Goal: Task Accomplishment & Management: Manage account settings

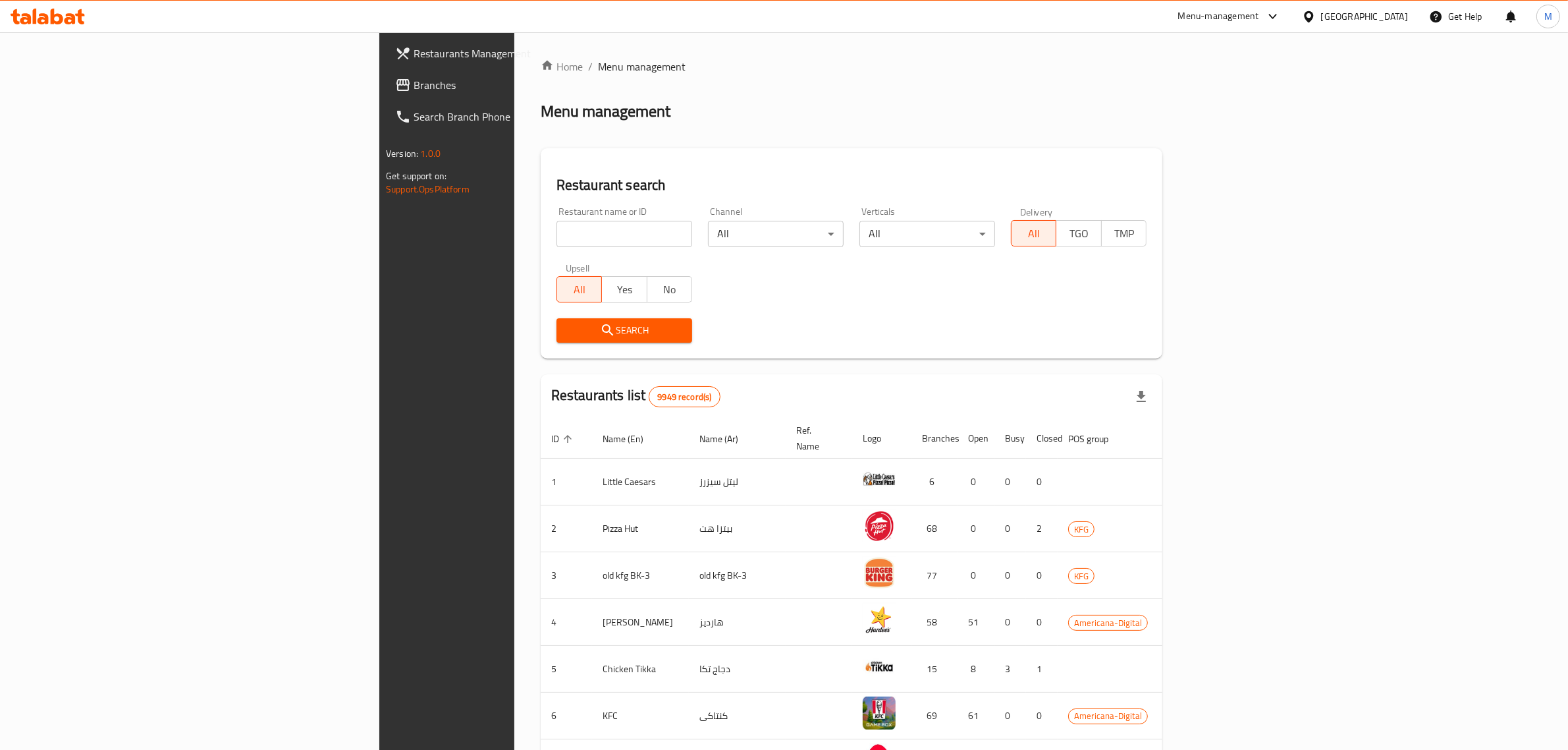
click at [557, 245] on input "search" at bounding box center [624, 234] width 136 height 26
type input "carino"
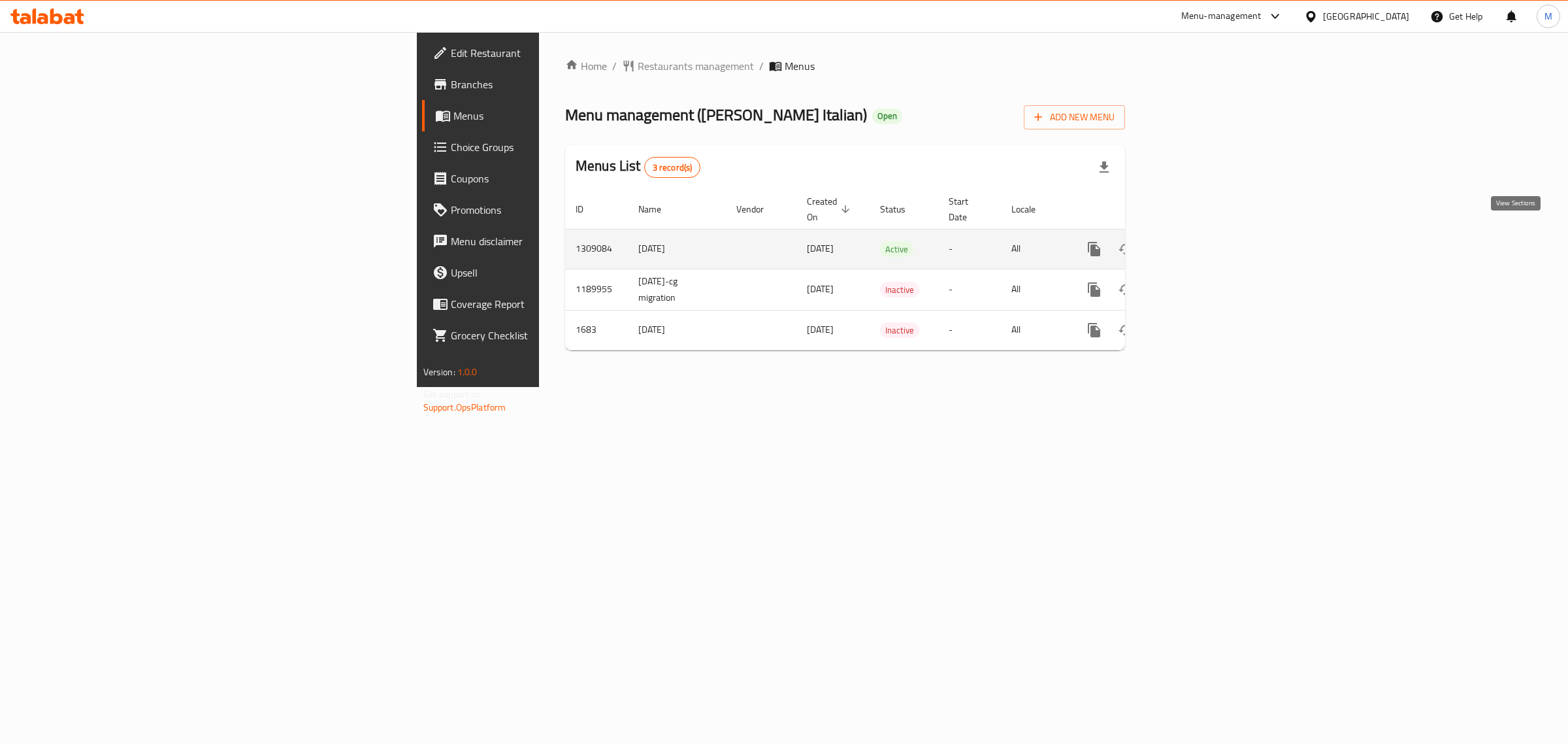
click at [1196, 241] on icon "enhanced table" at bounding box center [1188, 248] width 15 height 15
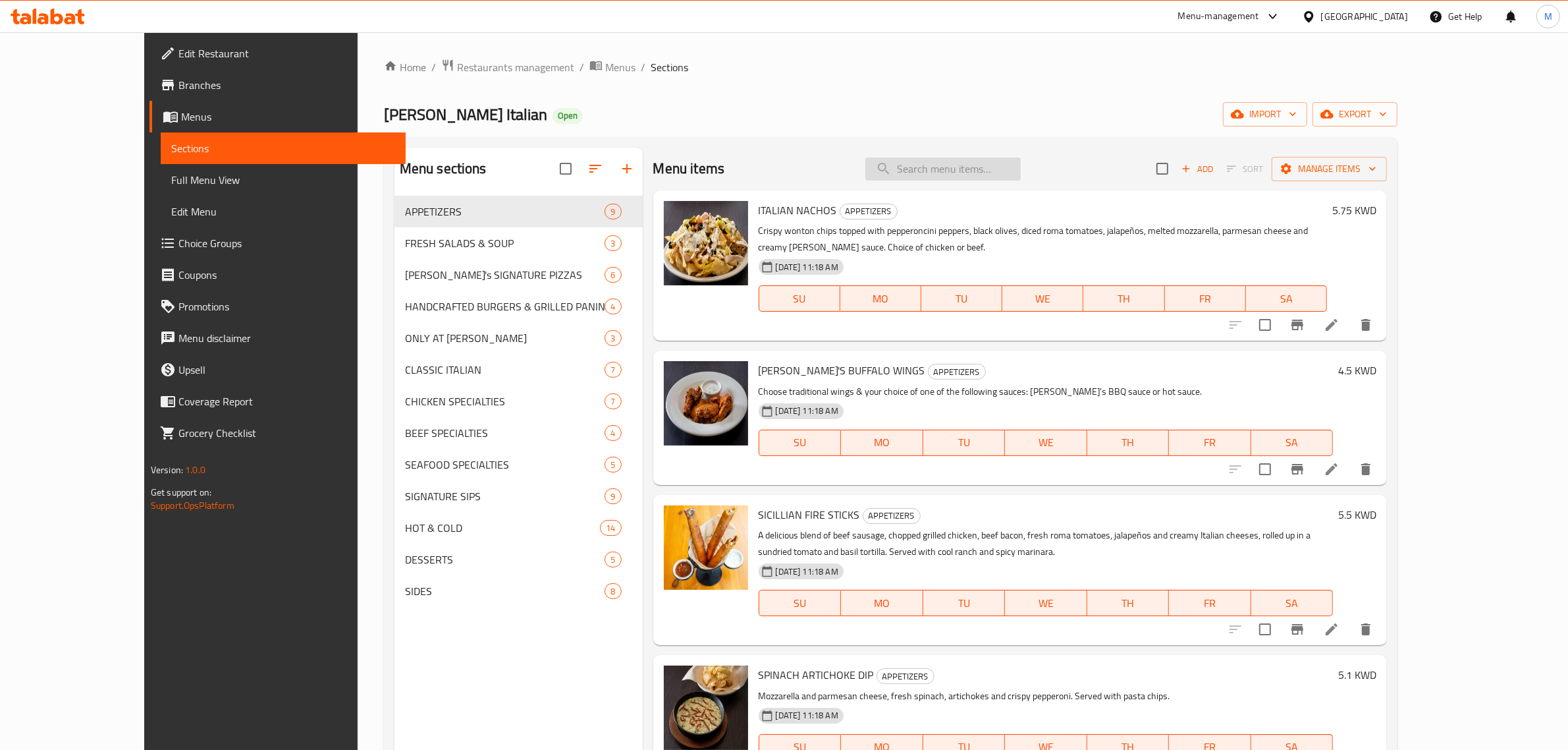
click at [996, 170] on input "search" at bounding box center [942, 169] width 155 height 23
paste input "Romano short ri"
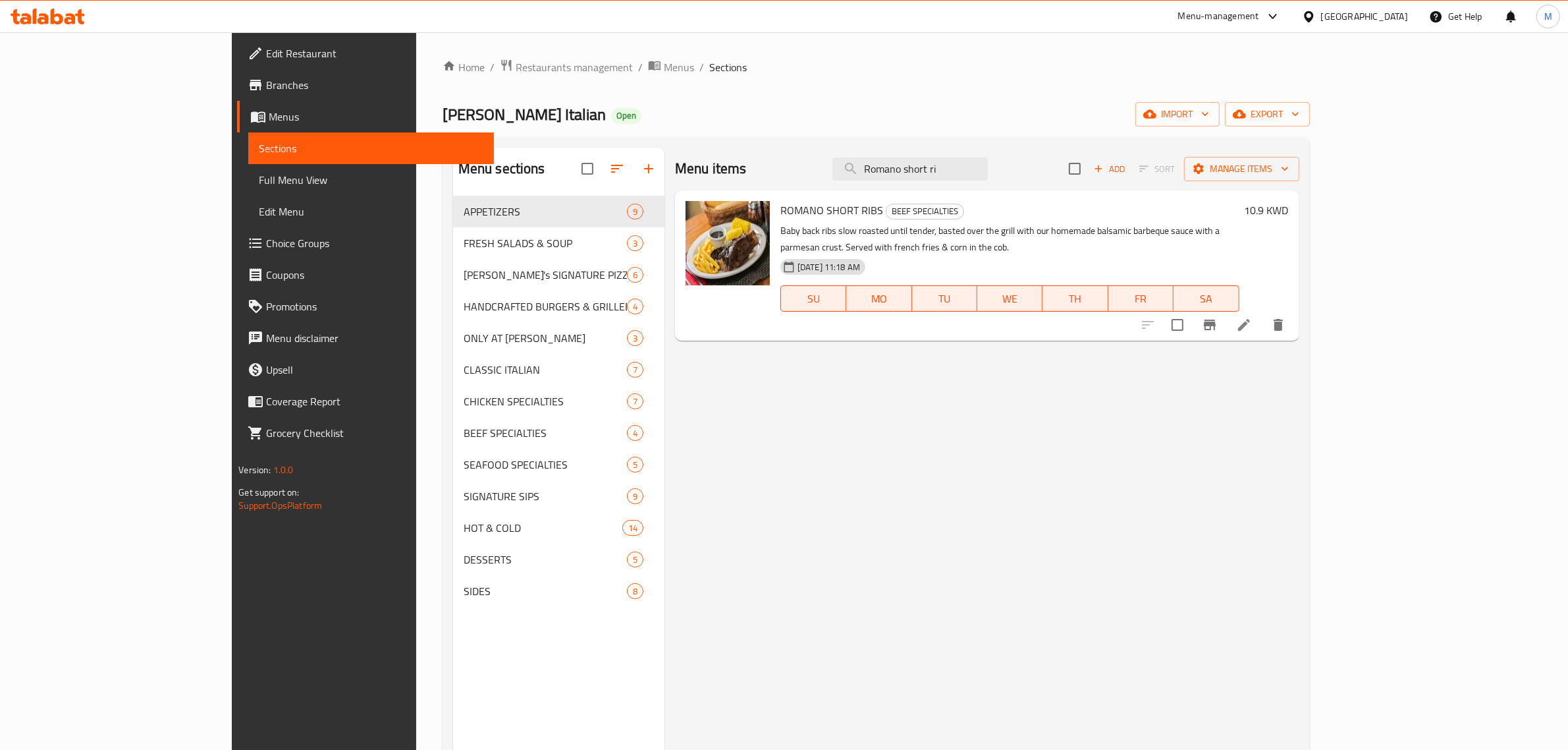
type input "Romano short ri"
click at [1289, 210] on h6 "10.9 KWD" at bounding box center [1267, 210] width 44 height 19
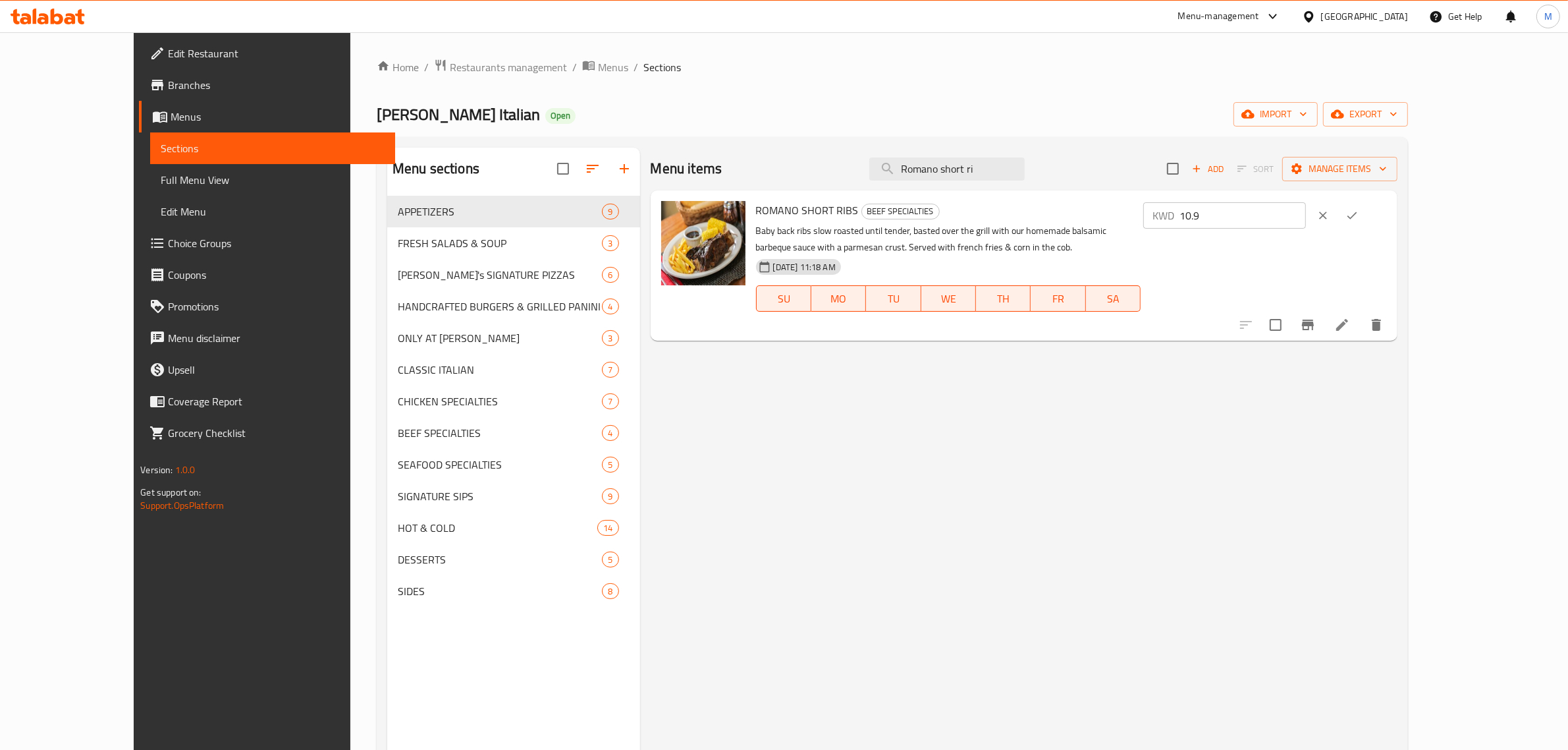
click at [1306, 214] on input "10.9" at bounding box center [1243, 215] width 127 height 26
type input "10.7"
click at [1358, 221] on icon "ok" at bounding box center [1352, 215] width 13 height 13
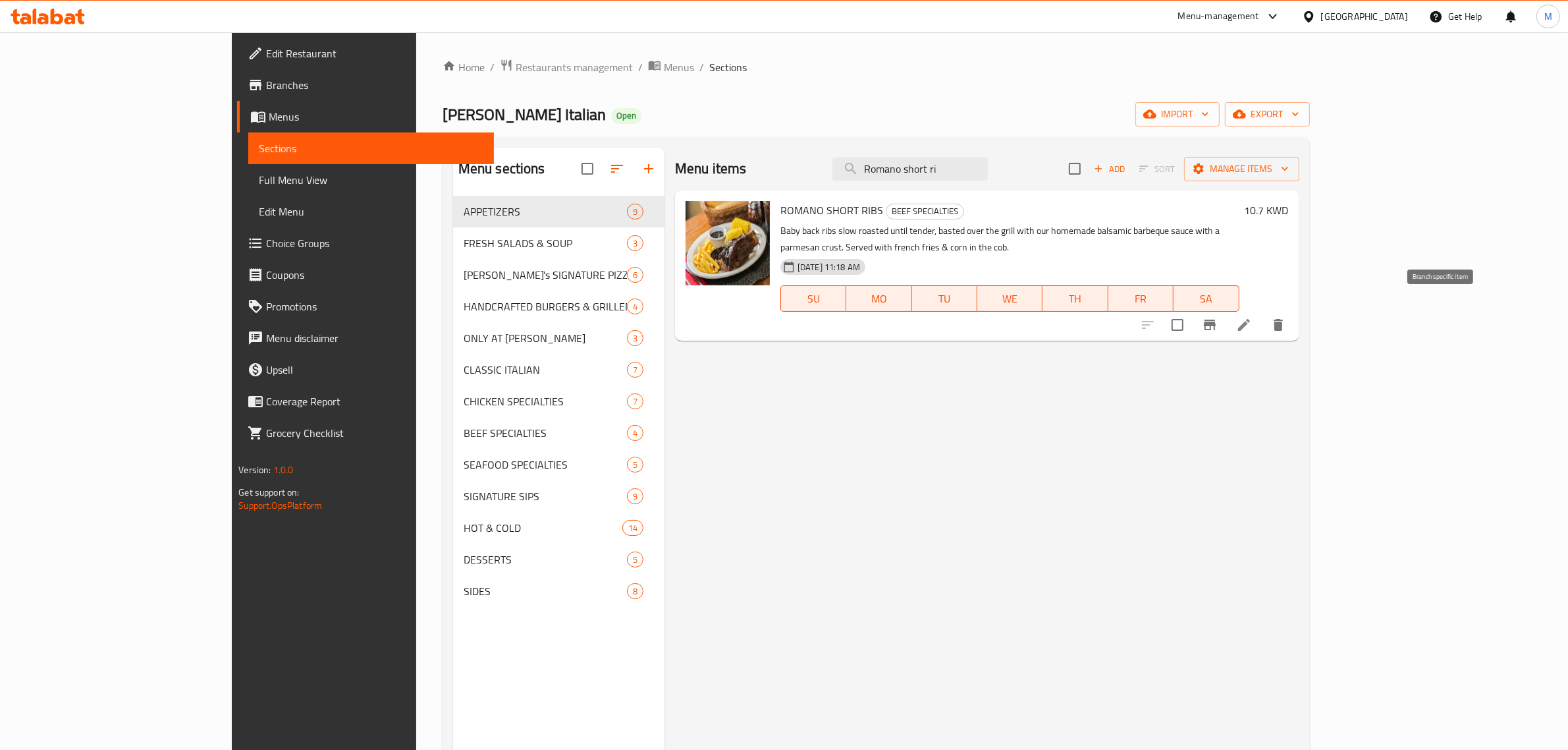
click at [1216, 319] on icon "Branch-specific-item" at bounding box center [1210, 324] width 12 height 11
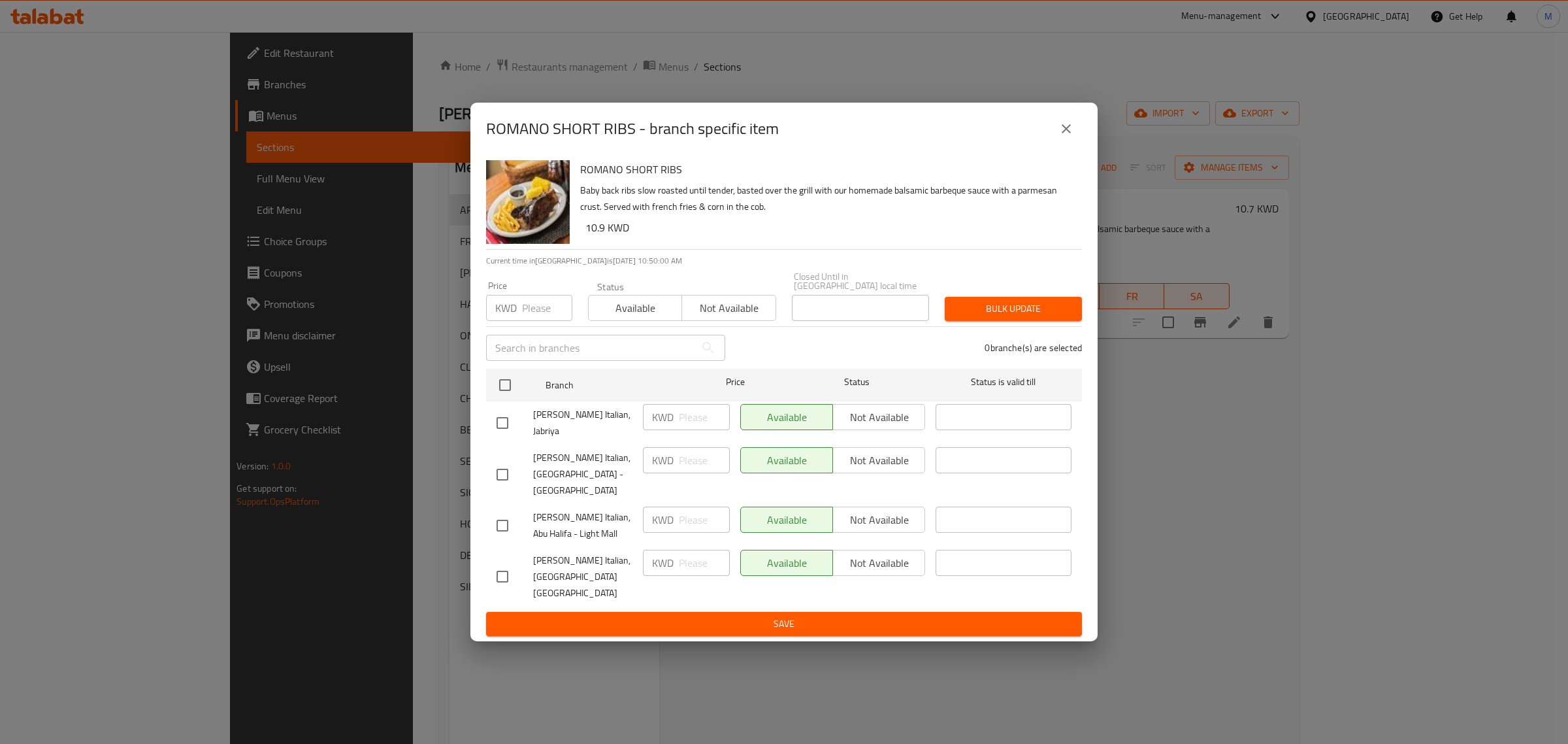
click at [1062, 133] on icon "close" at bounding box center [1065, 128] width 9 height 9
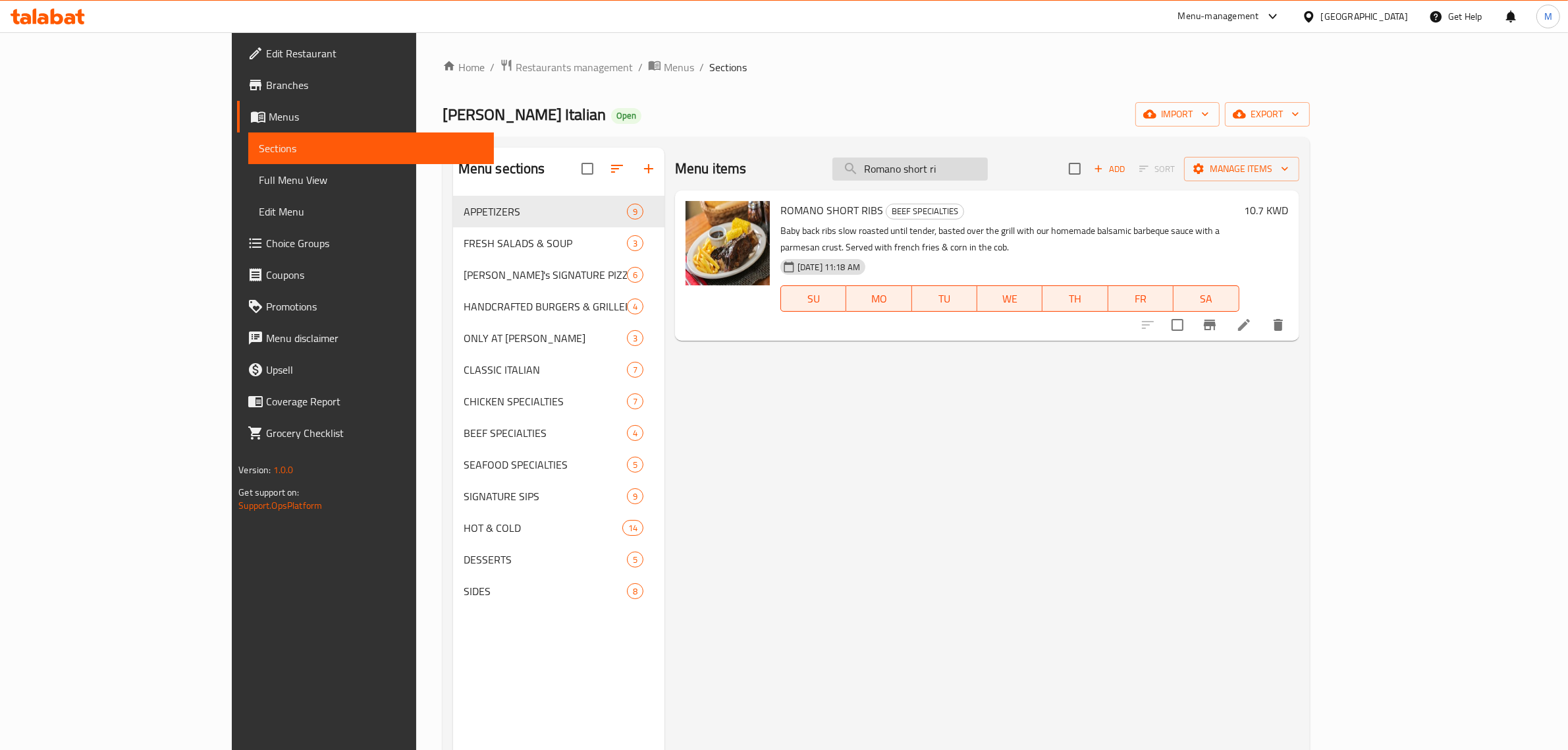
drag, startPoint x: 1032, startPoint y: 162, endPoint x: 920, endPoint y: 165, distance: 112.0
click at [920, 165] on input "Romano short ri" at bounding box center [910, 169] width 155 height 23
paste input "Tuscan Ribe"
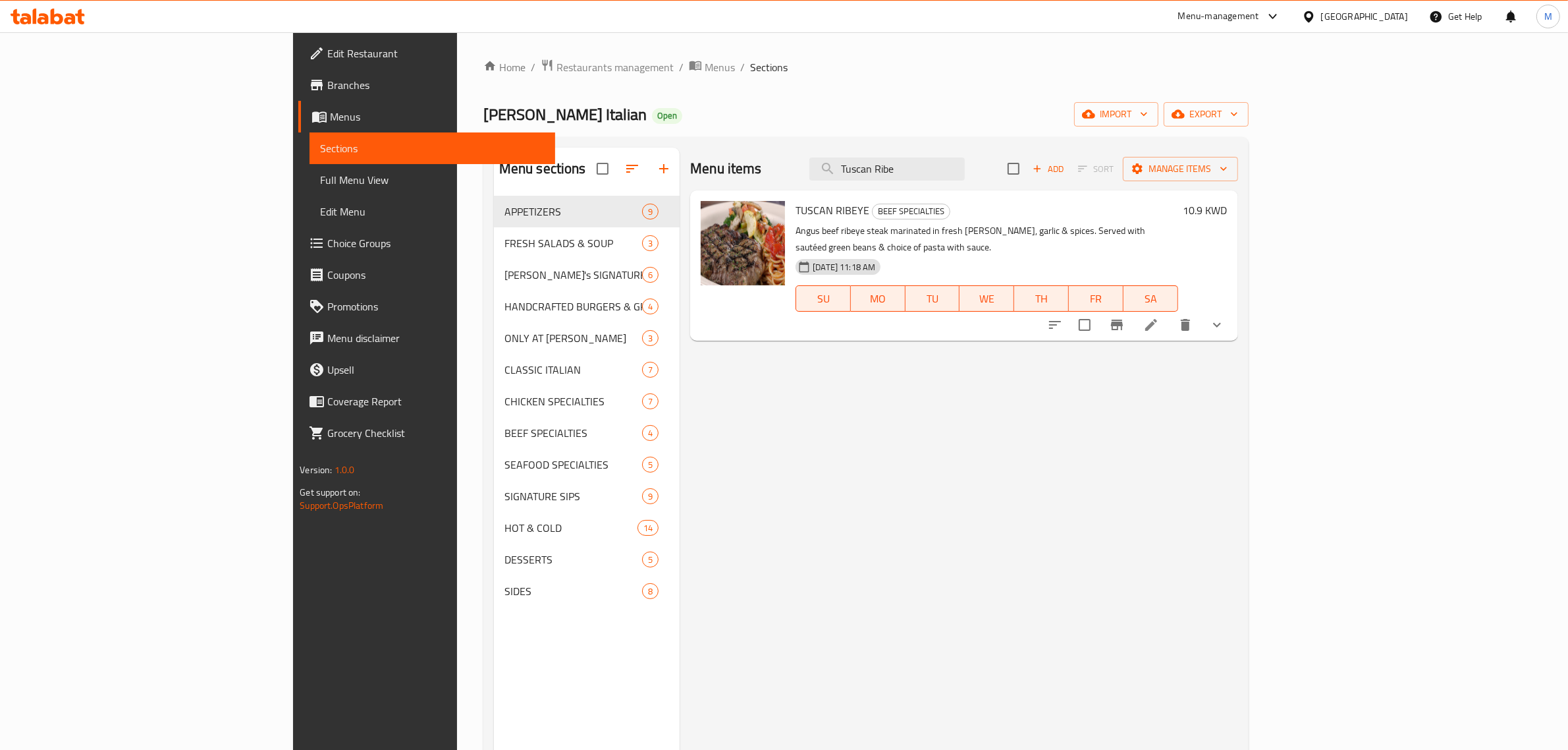
type input "Tuscan Ribe"
click at [1228, 210] on h6 "10.9 KWD" at bounding box center [1206, 210] width 44 height 19
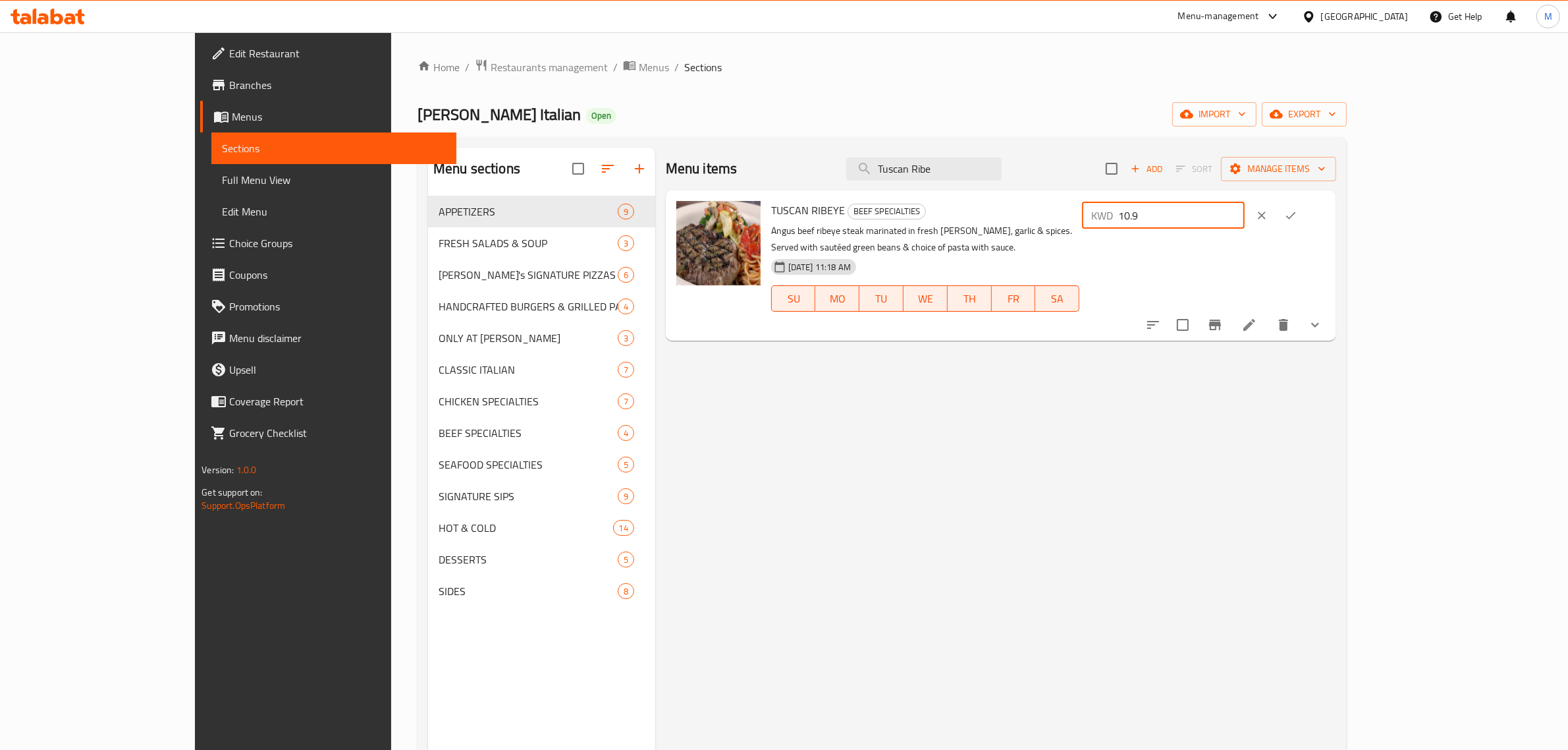
drag, startPoint x: 1397, startPoint y: 212, endPoint x: 1285, endPoint y: 212, distance: 112.0
click at [1285, 212] on div "TUSCAN RIBEYE BEEF SPECIALTIES Angus beef ribeye steak marinated in fresh rosem…" at bounding box center [1049, 266] width 565 height 140
type input "10.5"
click at [1297, 219] on icon "ok" at bounding box center [1291, 215] width 13 height 13
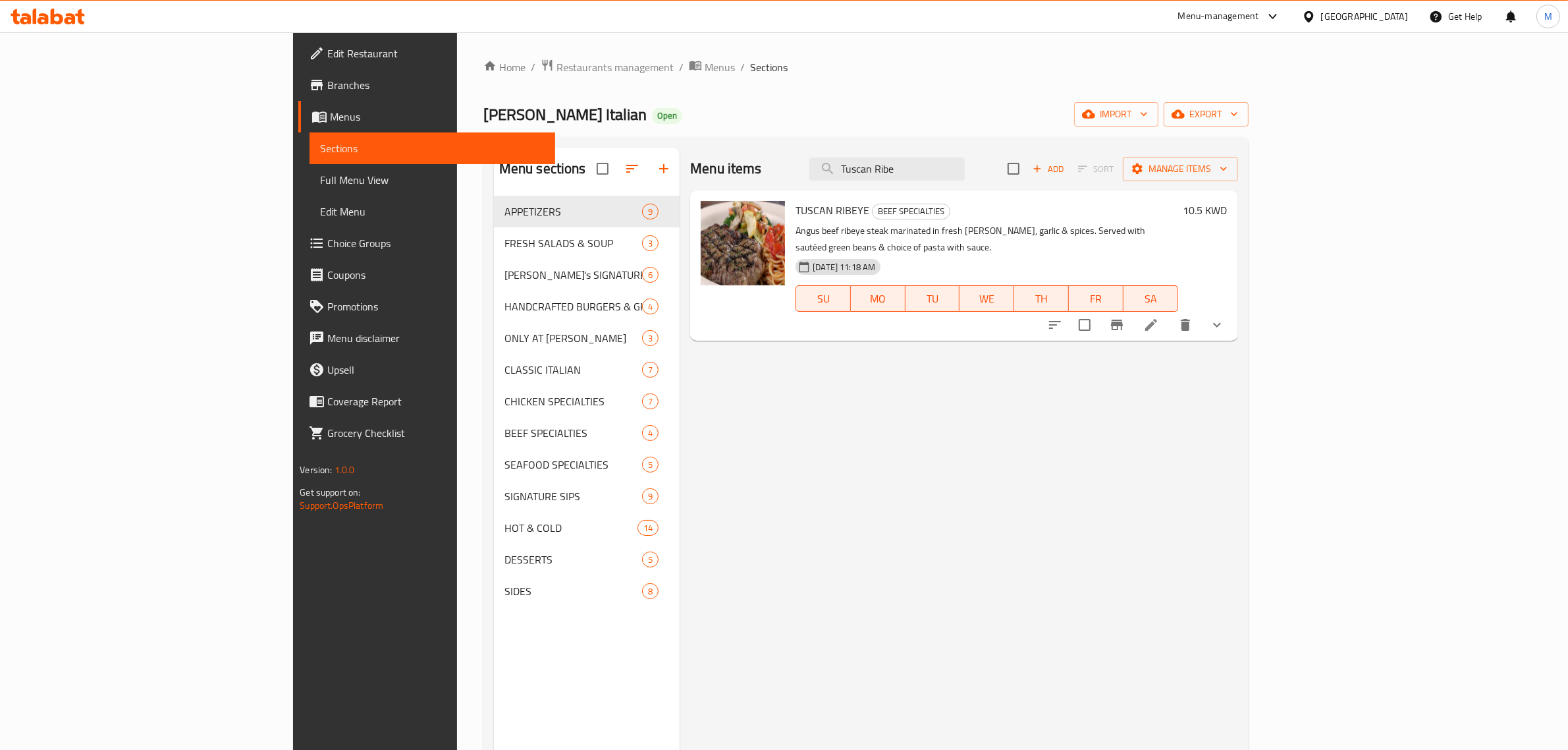
drag, startPoint x: 1038, startPoint y: 176, endPoint x: 840, endPoint y: 169, distance: 198.1
click at [840, 169] on div "Menu items Tuscan Ribe Add Sort Manage items" at bounding box center [964, 169] width 548 height 43
paste input "Grilled New Yor"
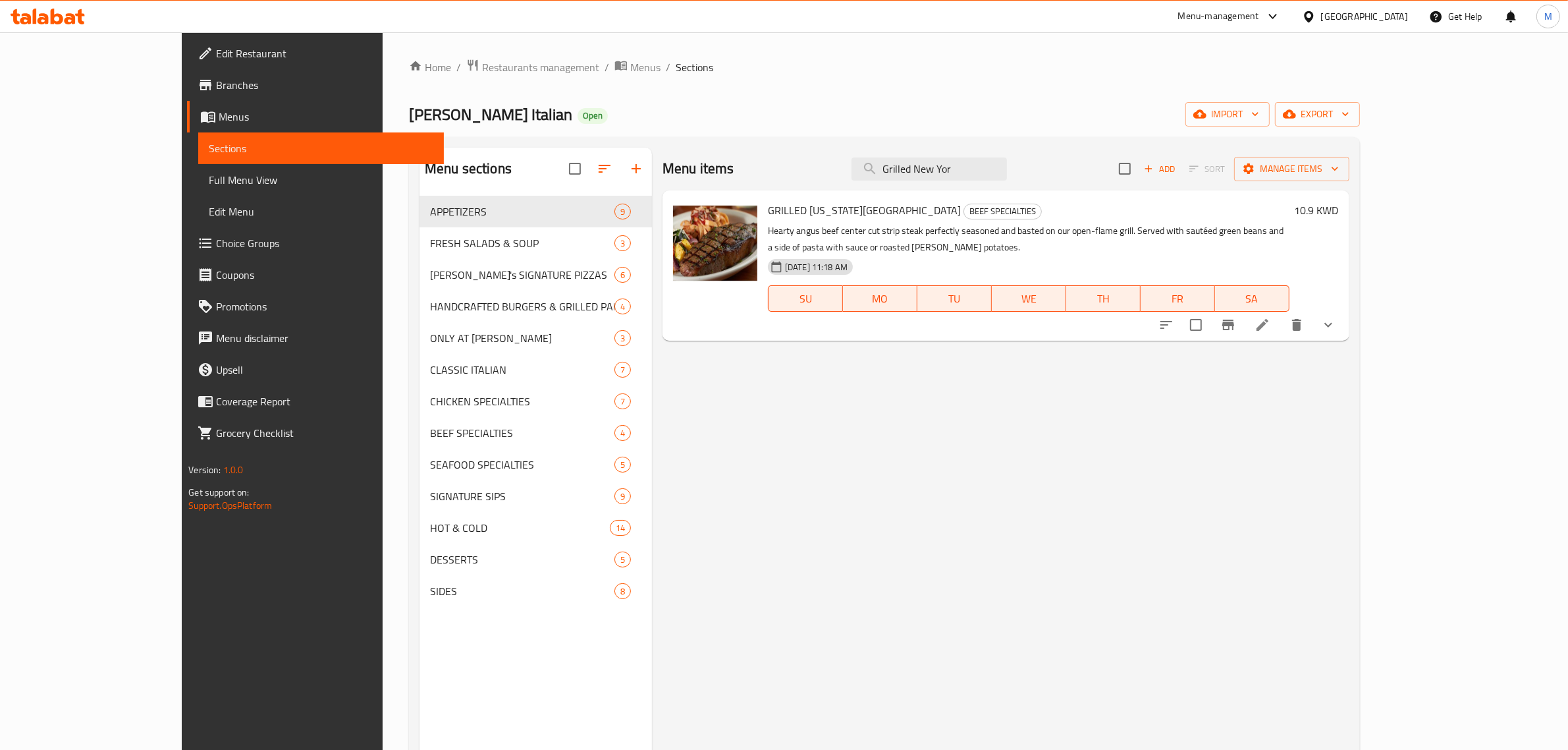
type input "Grilled New Yor"
click at [1339, 213] on div "10.9 KWD" at bounding box center [1314, 210] width 50 height 19
click at [1339, 211] on h6 "10.9 KWD" at bounding box center [1317, 210] width 44 height 19
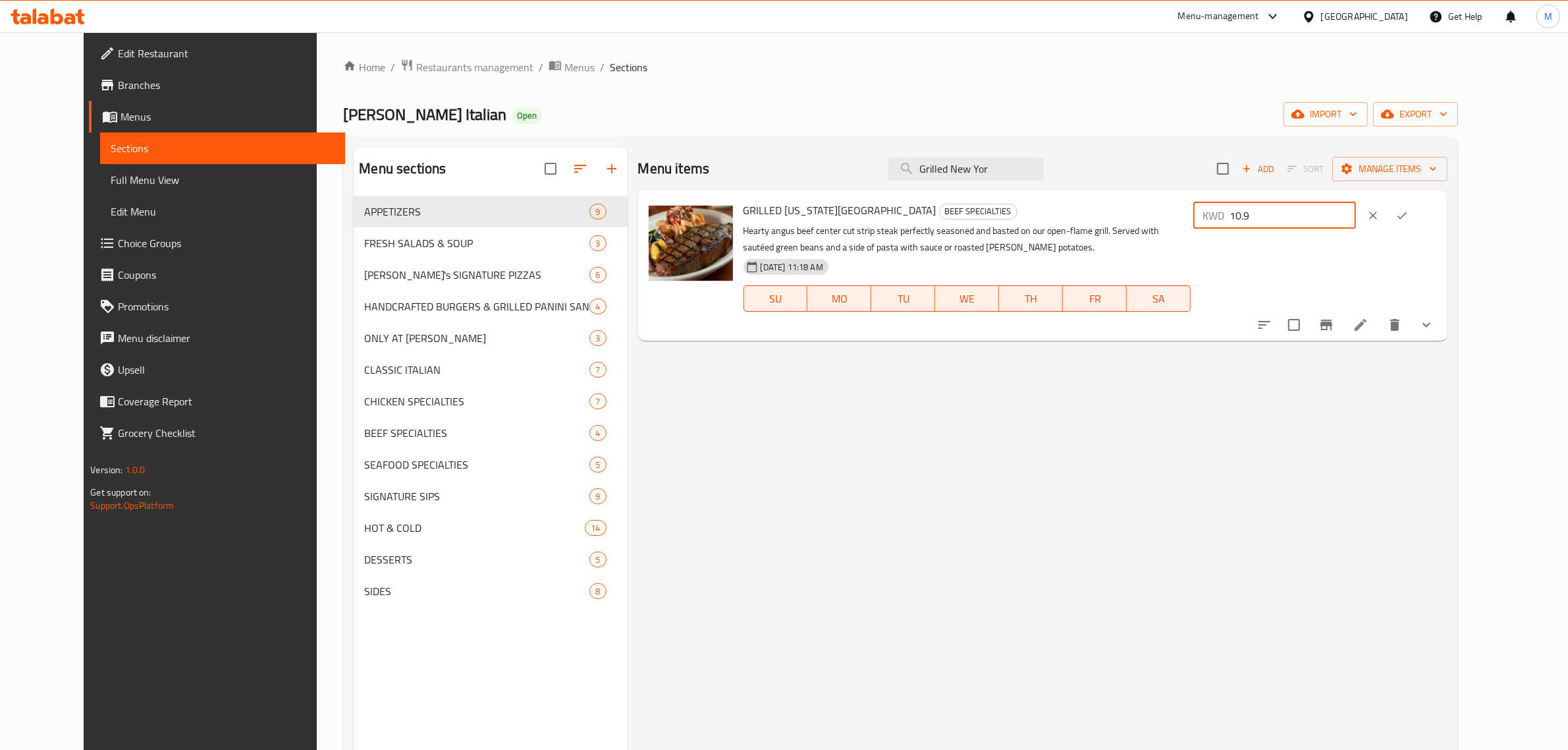
drag, startPoint x: 1401, startPoint y: 215, endPoint x: 1293, endPoint y: 213, distance: 108.0
click at [1293, 213] on div "GRILLED NEW YORK STRIP BEEF SPECIALTIES Hearty angus beef center cut strip stea…" at bounding box center [1090, 266] width 704 height 140
type input "10.5"
click at [1409, 211] on icon "ok" at bounding box center [1402, 215] width 13 height 13
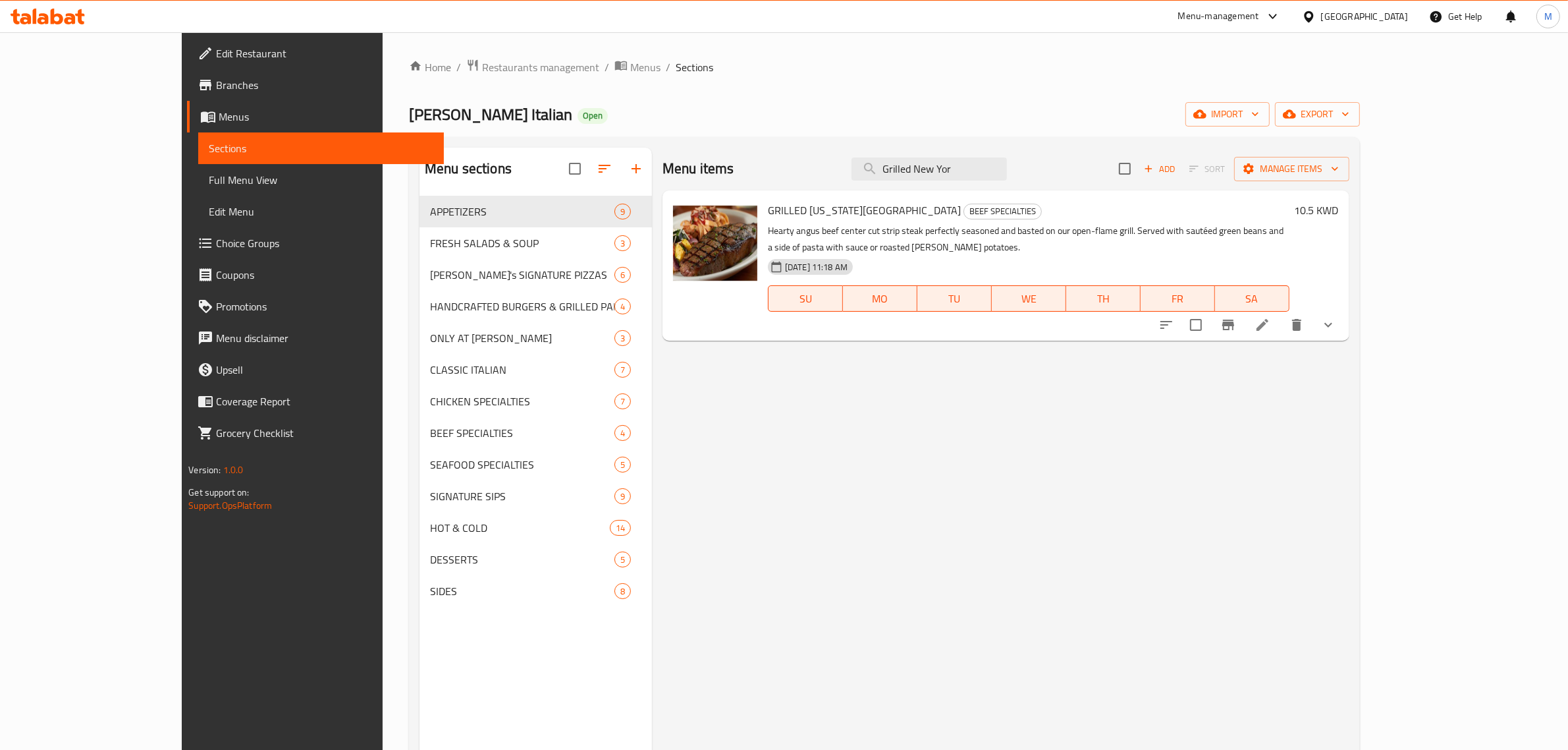
drag, startPoint x: 1042, startPoint y: 168, endPoint x: 856, endPoint y: 163, distance: 186.1
click at [856, 163] on div "Menu items Grilled New Yor Add Sort Manage items" at bounding box center [1007, 169] width 687 height 43
paste input "Carino's Fille"
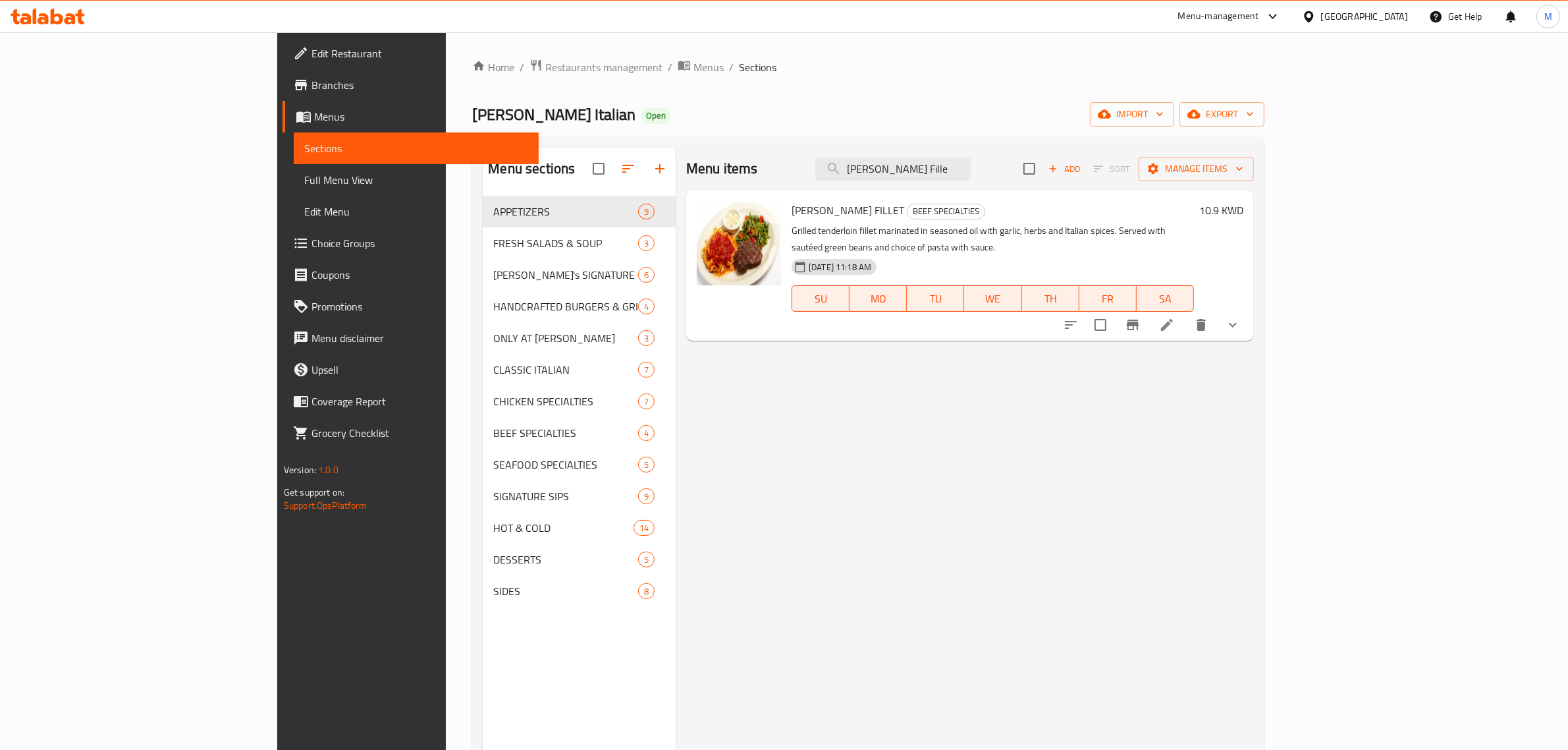
type input "Carino's Fille"
click at [1244, 210] on h6 "10.9 KWD" at bounding box center [1221, 210] width 44 height 19
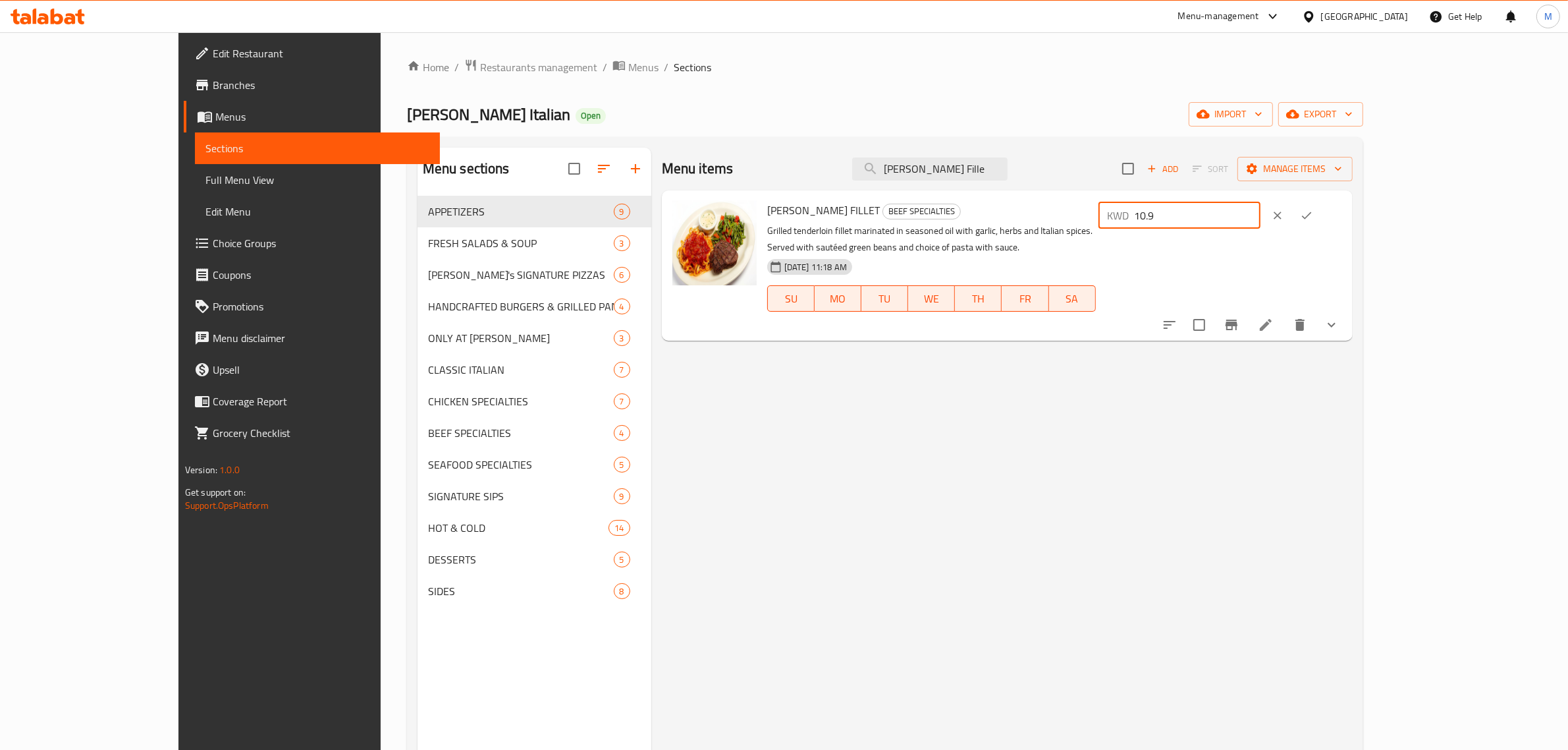
drag, startPoint x: 1335, startPoint y: 214, endPoint x: 1314, endPoint y: 214, distance: 21.0
click at [1261, 214] on div "KWD 10.9 ​" at bounding box center [1180, 215] width 162 height 26
type input "10.5"
click at [1313, 215] on icon "ok" at bounding box center [1306, 215] width 13 height 13
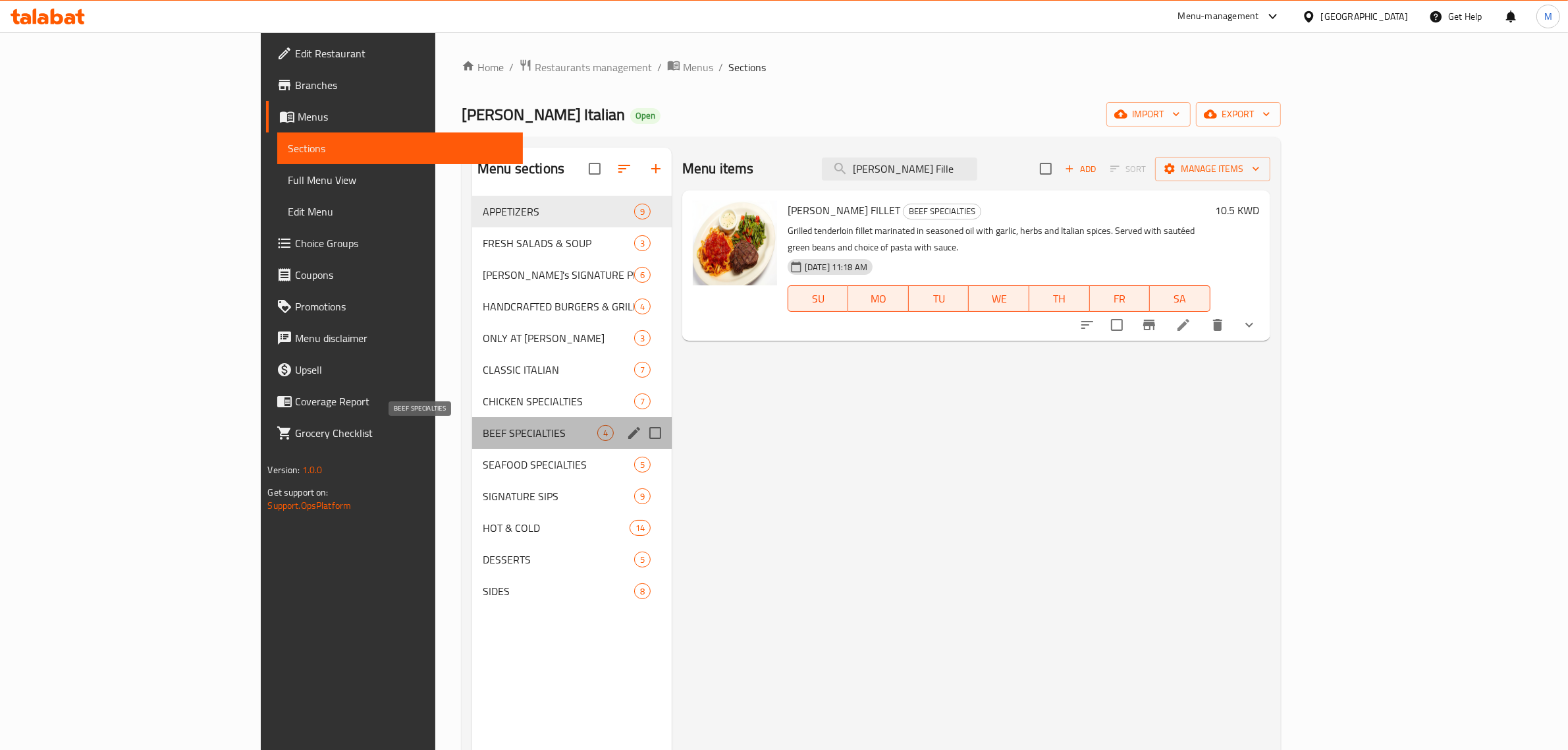
click at [483, 425] on span "BEEF SPECIALTIES" at bounding box center [539, 432] width 115 height 15
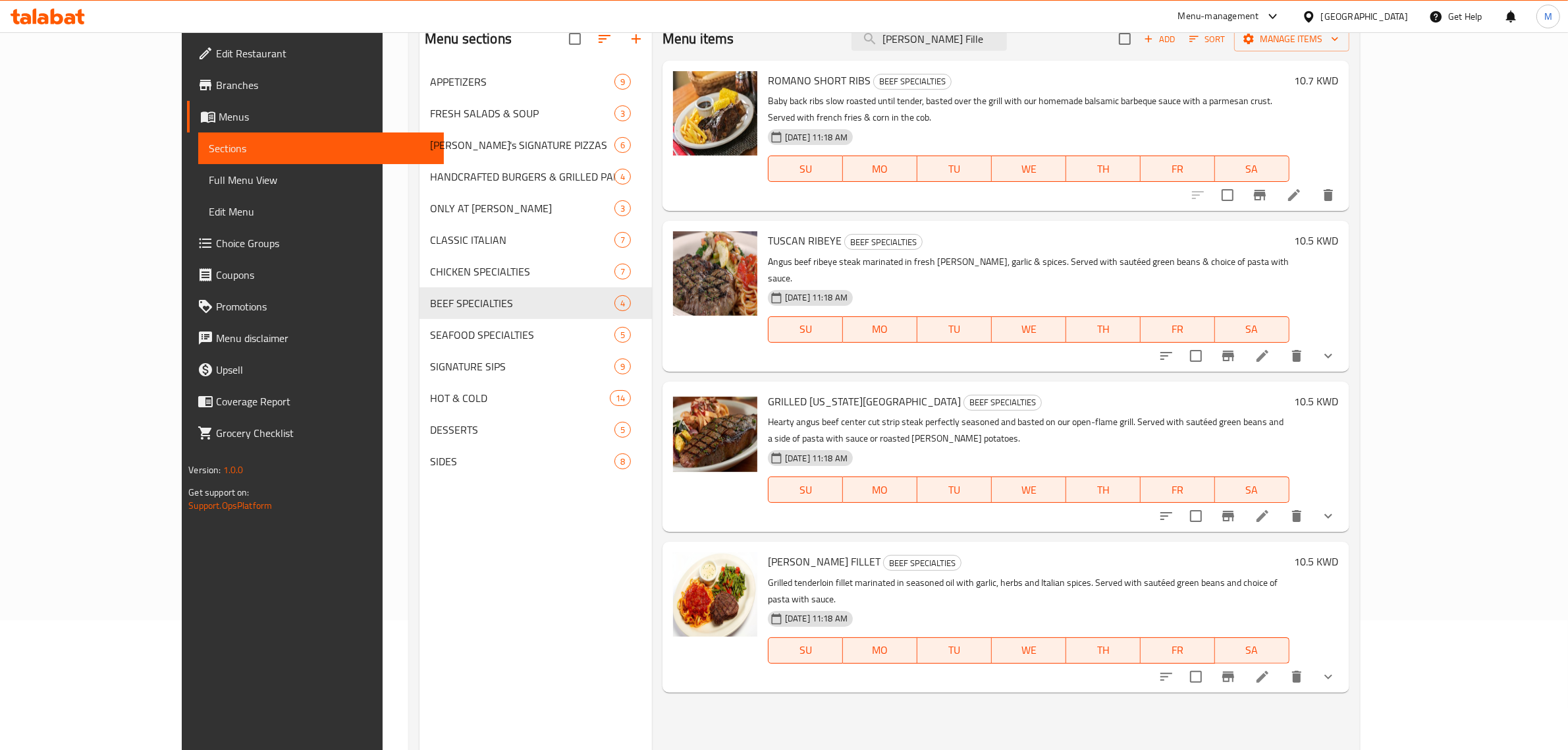
scroll to position [102, 0]
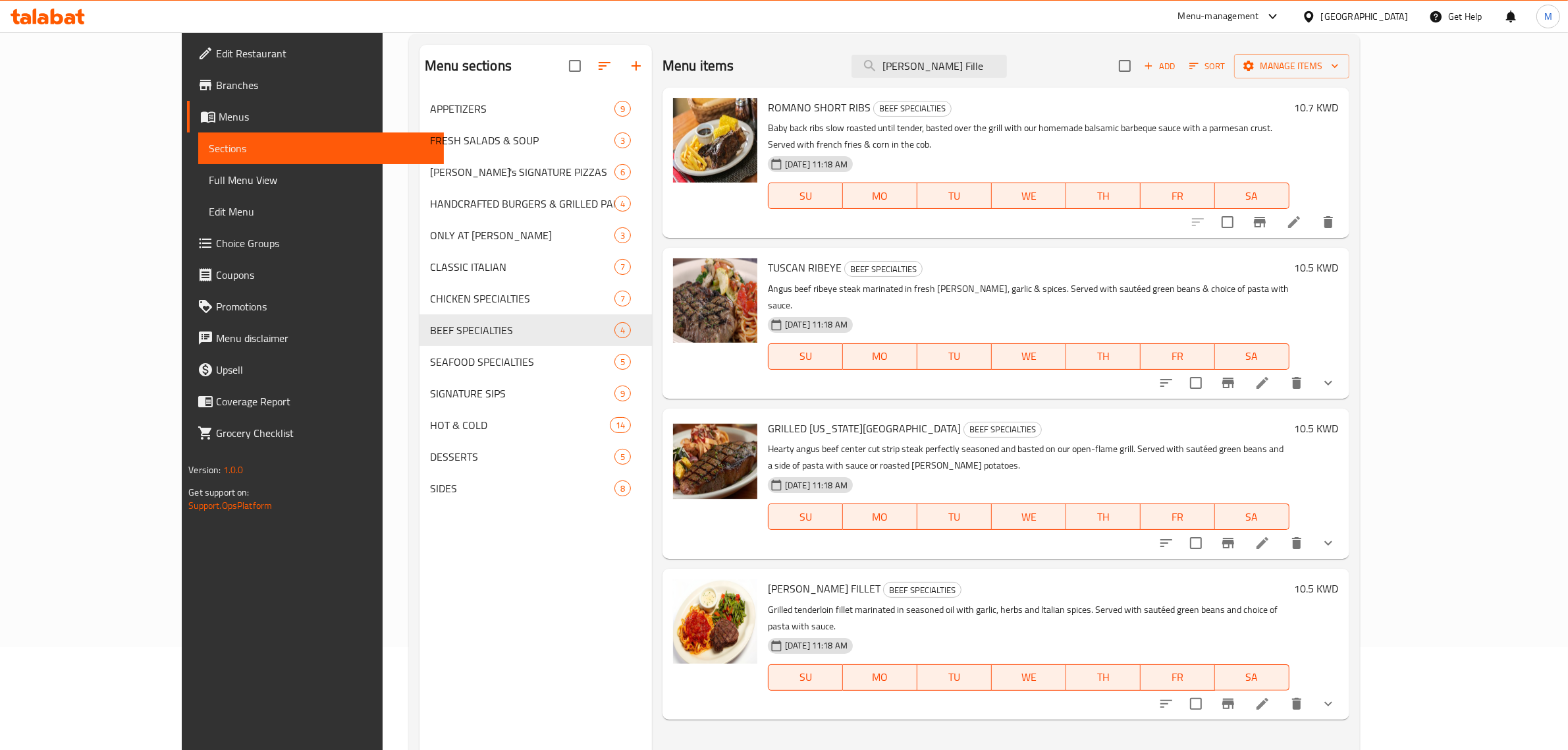
click at [1259, 9] on div "Menu-management" at bounding box center [1219, 16] width 81 height 15
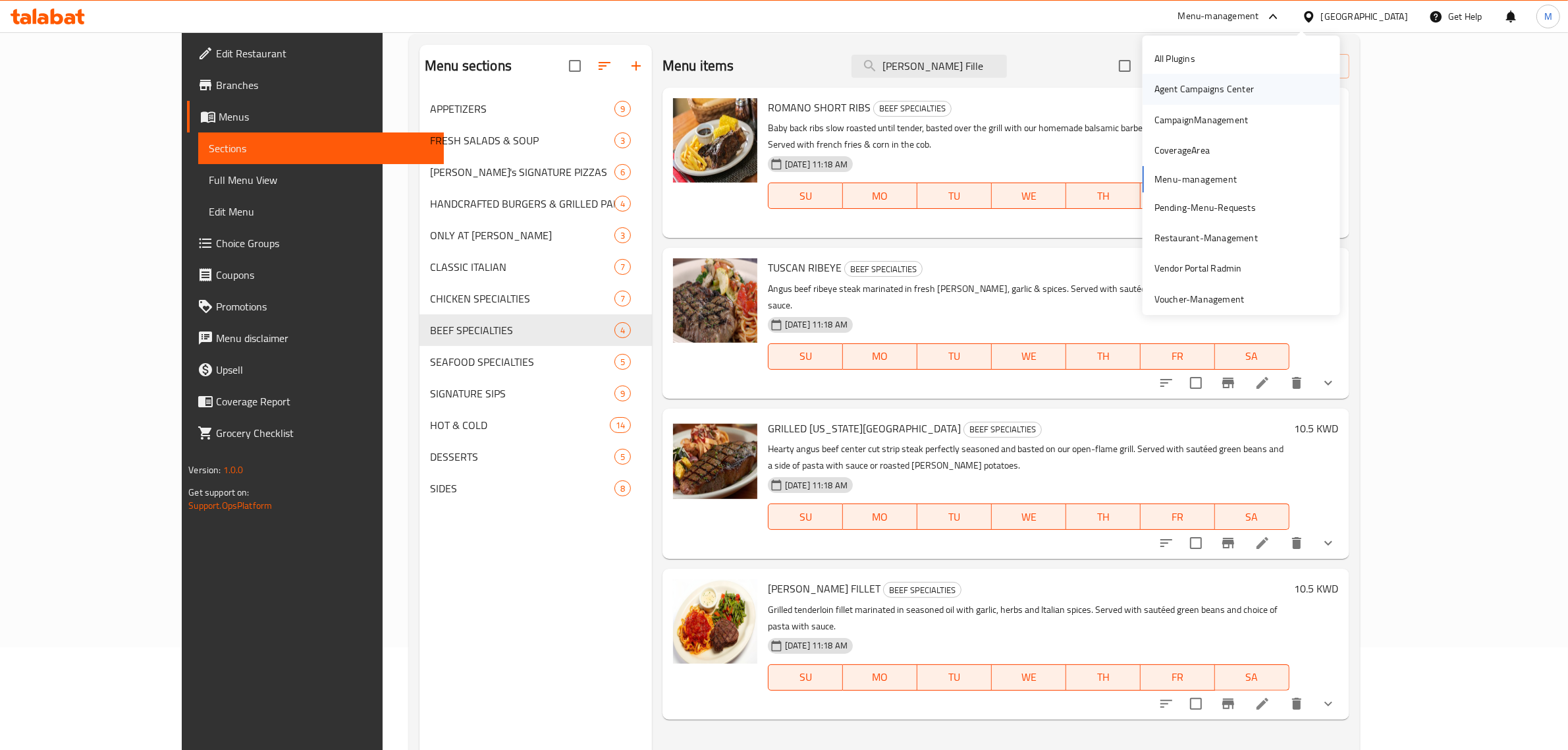
click at [1223, 86] on div "Agent Campaigns Center" at bounding box center [1204, 89] width 99 height 15
